Goal: Information Seeking & Learning: Check status

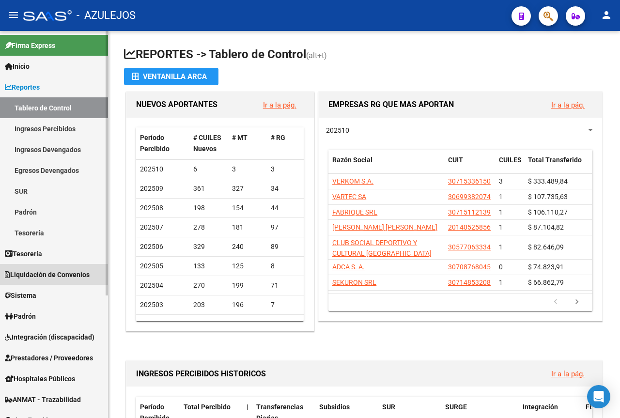
click at [46, 273] on span "Liquidación de Convenios" at bounding box center [47, 274] width 85 height 11
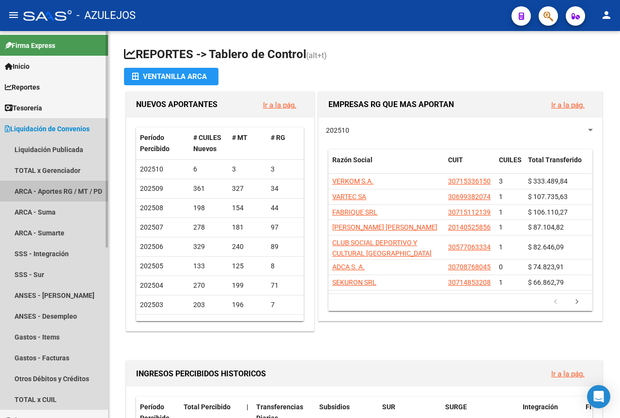
click at [54, 186] on link "ARCA - Aportes RG / MT / PD" at bounding box center [54, 191] width 108 height 21
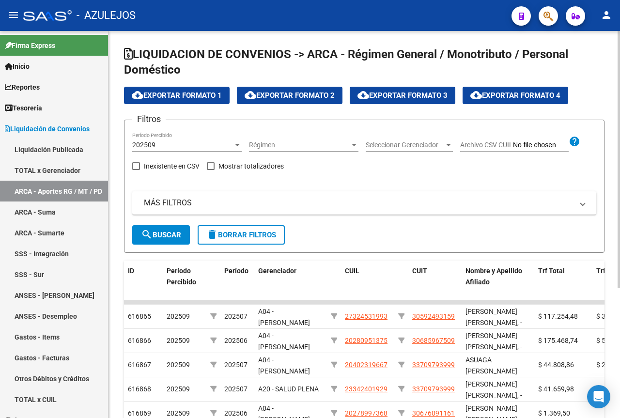
click at [413, 144] on span "Seleccionar Gerenciador" at bounding box center [404, 145] width 78 height 8
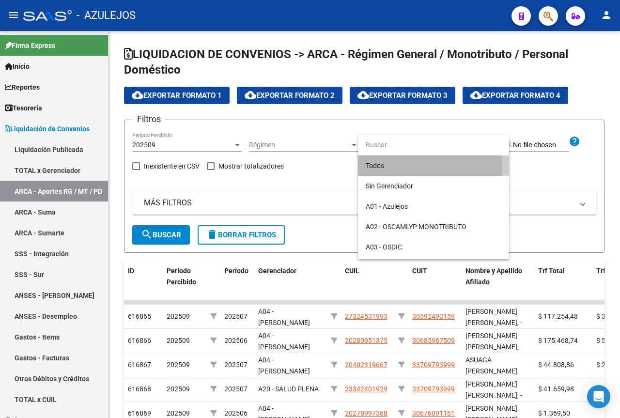
click at [409, 165] on span "Todos" at bounding box center [433, 165] width 136 height 20
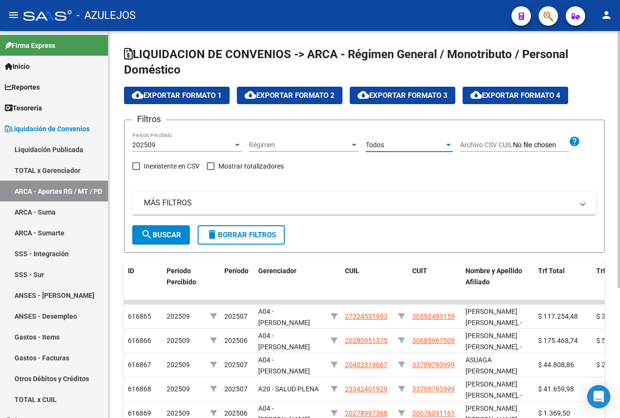
click at [214, 167] on span at bounding box center [211, 166] width 8 height 8
click at [211, 170] on input "Mostrar totalizadores" at bounding box center [210, 170] width 0 height 0
checkbox input "true"
click at [181, 205] on mat-panel-title "MÁS FILTROS" at bounding box center [358, 202] width 429 height 11
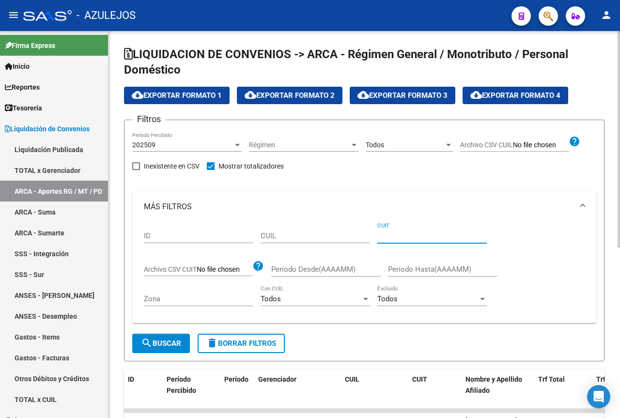
click at [392, 237] on input "CUIT" at bounding box center [431, 235] width 109 height 9
type input "30-71447465-7"
click at [181, 342] on span "search Buscar" at bounding box center [161, 343] width 40 height 9
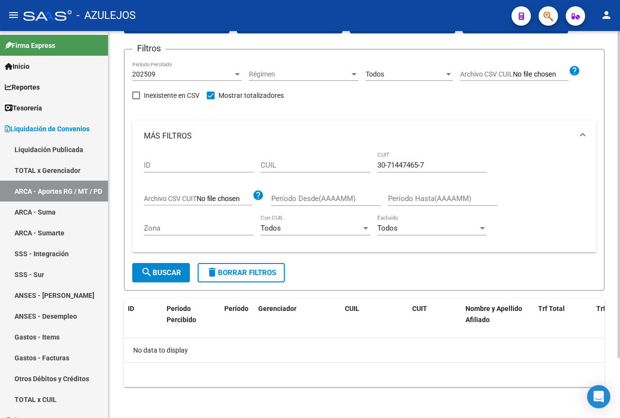
scroll to position [71, 0]
click at [238, 73] on div at bounding box center [237, 74] width 5 height 2
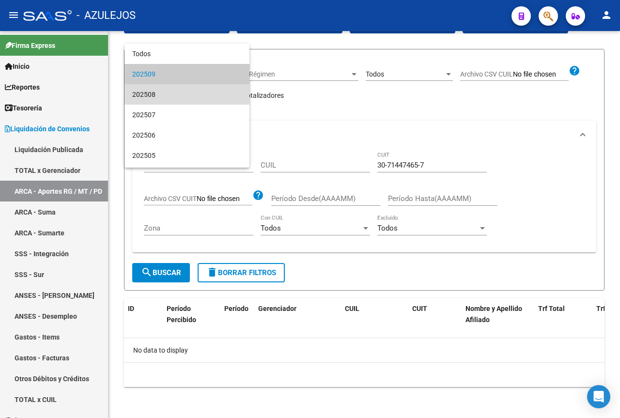
click at [194, 96] on span "202508" at bounding box center [186, 94] width 109 height 20
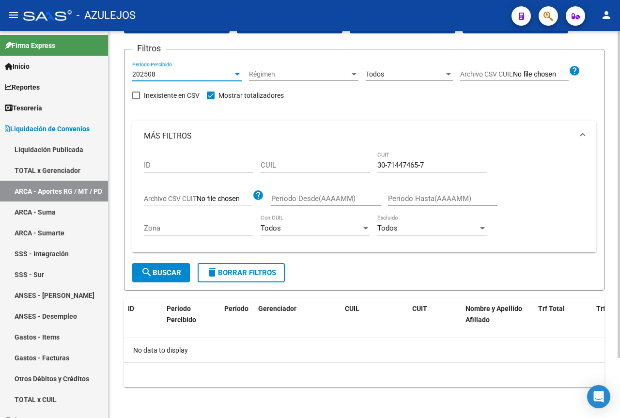
click at [167, 271] on span "search Buscar" at bounding box center [161, 272] width 40 height 9
click at [236, 73] on div at bounding box center [237, 74] width 5 height 2
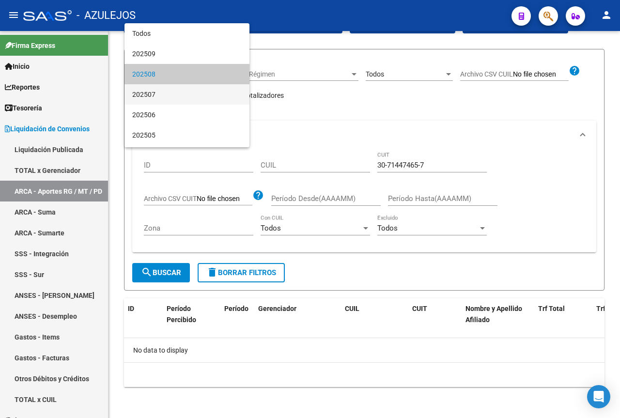
click at [176, 92] on span "202507" at bounding box center [186, 94] width 109 height 20
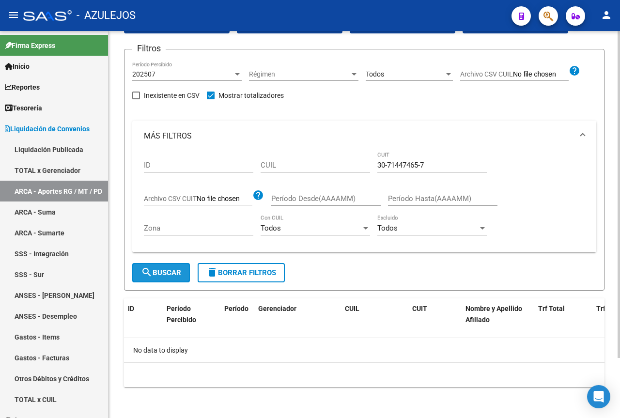
click at [165, 277] on button "search Buscar" at bounding box center [161, 272] width 58 height 19
click at [234, 76] on div at bounding box center [237, 74] width 9 height 8
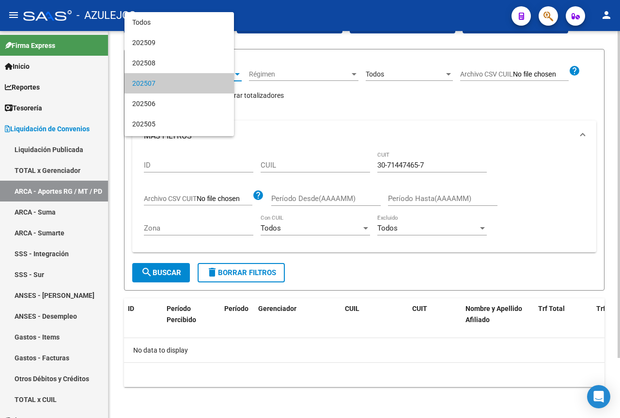
scroll to position [9, 0]
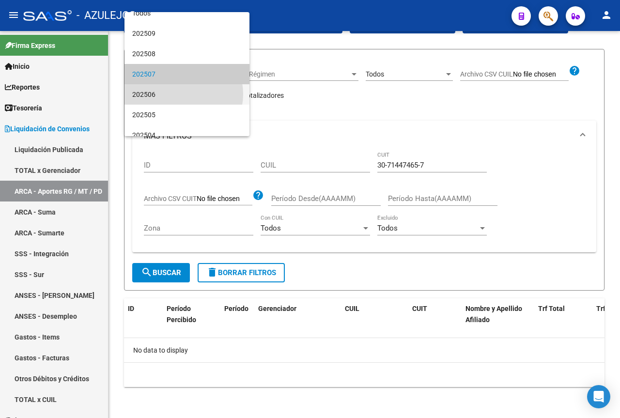
click at [180, 94] on span "202506" at bounding box center [186, 94] width 109 height 20
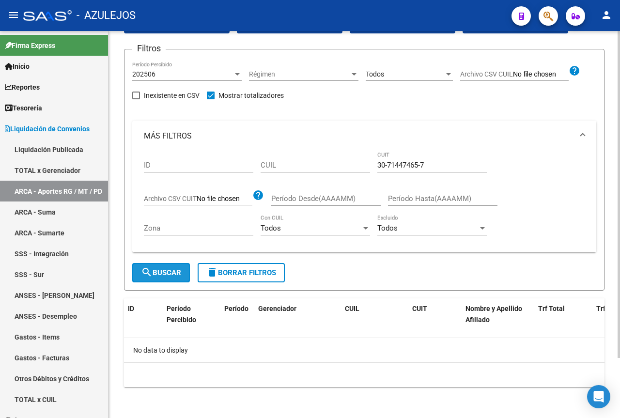
click at [171, 276] on span "search Buscar" at bounding box center [161, 272] width 40 height 9
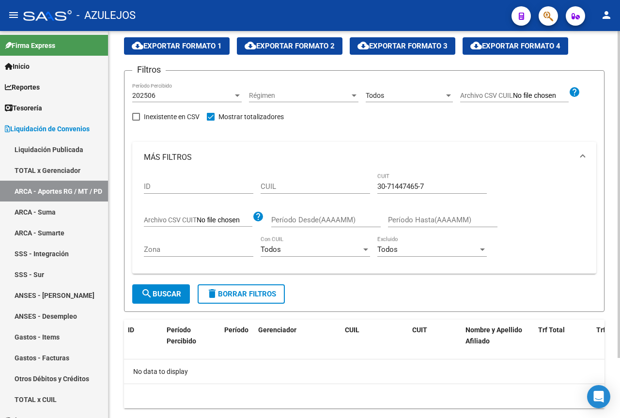
scroll to position [71, 0]
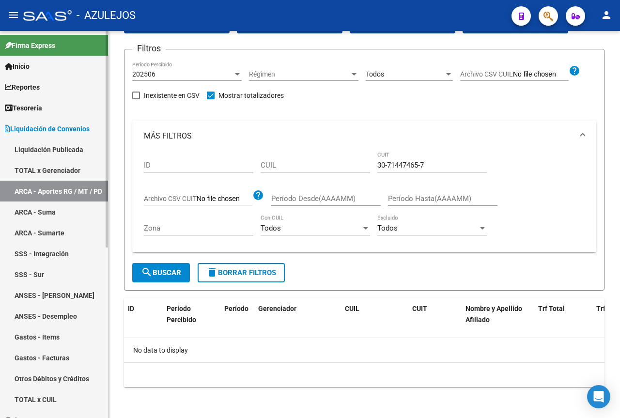
click at [36, 85] on span "Reportes" at bounding box center [22, 87] width 35 height 11
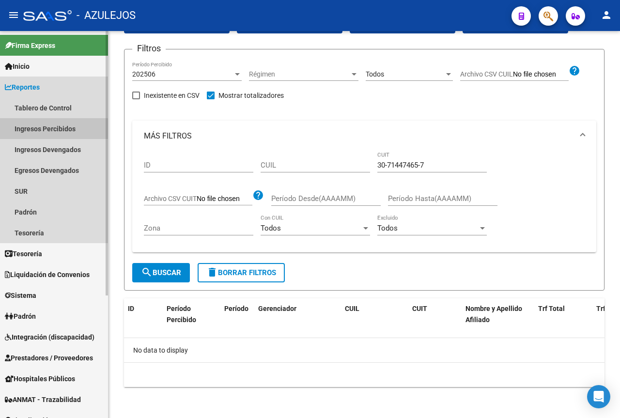
click at [43, 130] on link "Ingresos Percibidos" at bounding box center [54, 128] width 108 height 21
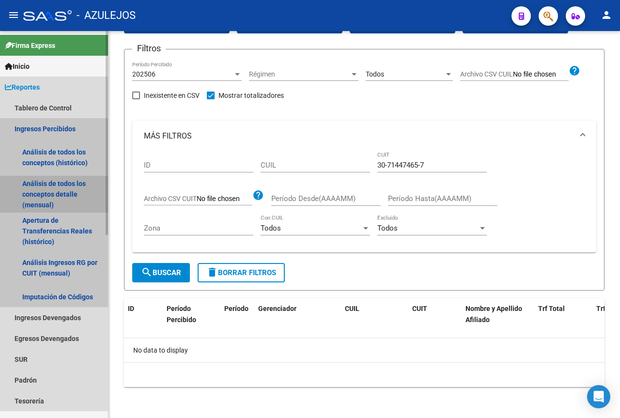
click at [45, 191] on link "Análisis de todos los conceptos detalle (mensual)" at bounding box center [54, 194] width 108 height 37
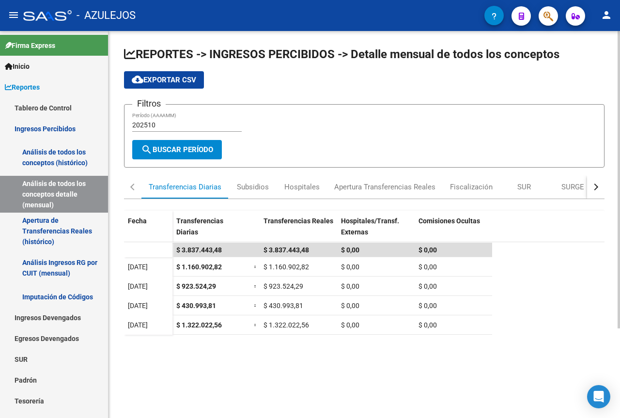
click at [250, 359] on datatable-body "$ 3.837.443,48 $ 3.837.443,48 $ 0,00 $ 0,00 [DATE] $ 1.160.902,82 = $ 1.160.902…" at bounding box center [364, 372] width 480 height 261
